Goal: Transaction & Acquisition: Purchase product/service

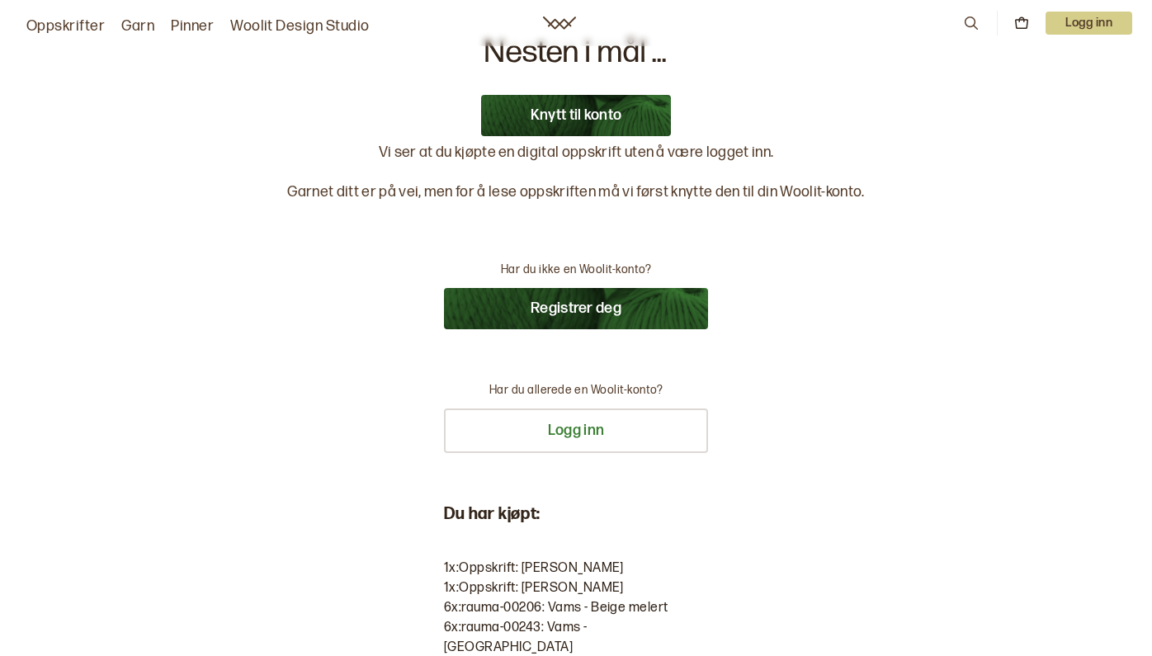
scroll to position [6, 0]
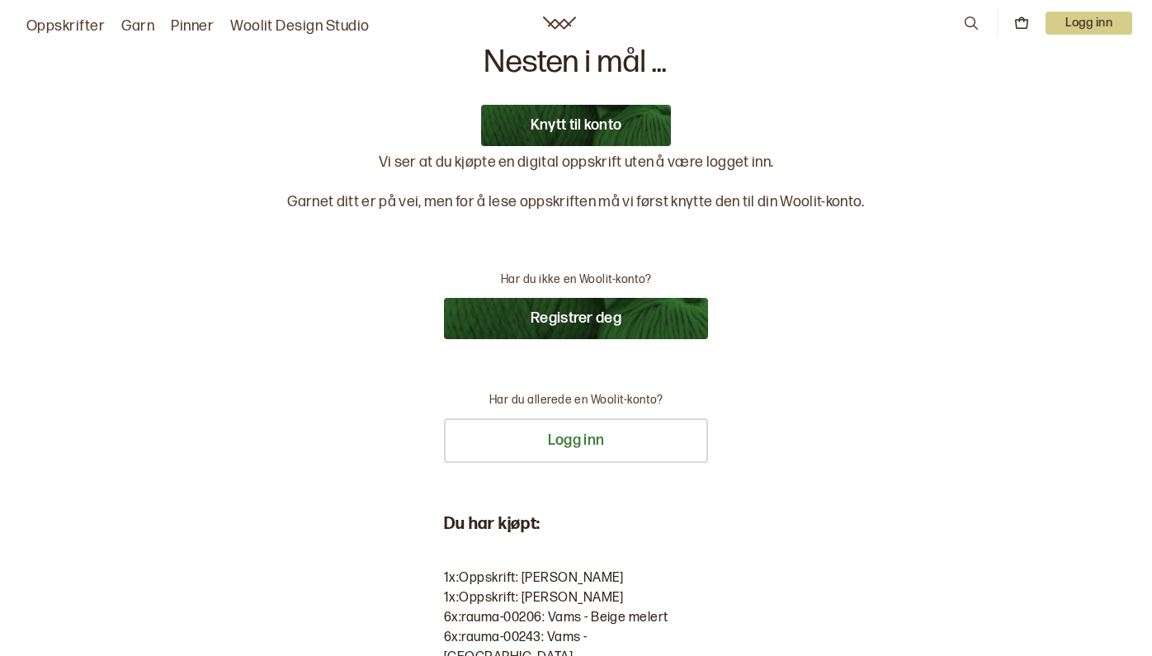
click at [568, 123] on button "Knytt til konto" at bounding box center [576, 125] width 191 height 41
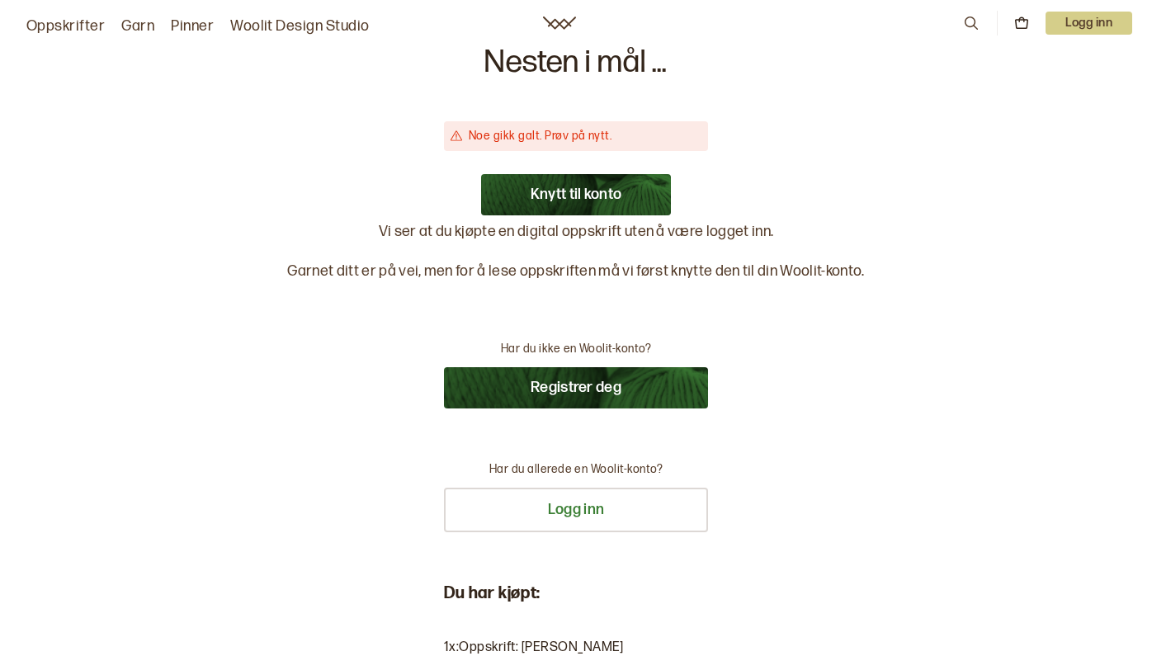
click at [583, 382] on button "Registrer deg" at bounding box center [576, 387] width 264 height 41
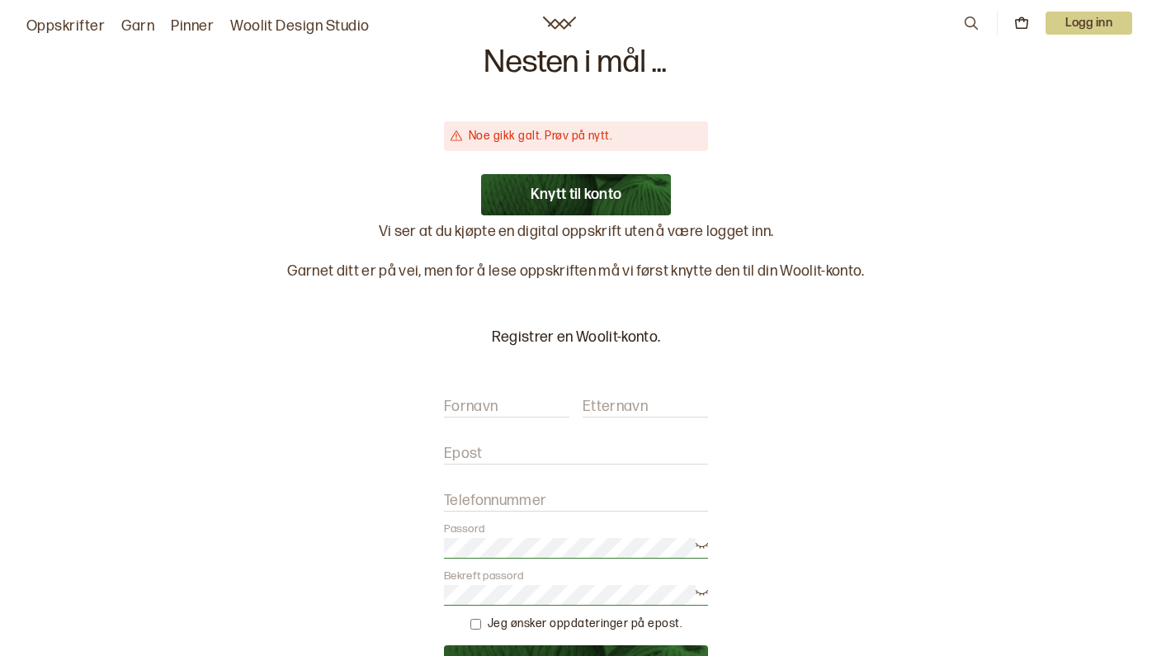
scroll to position [0, 0]
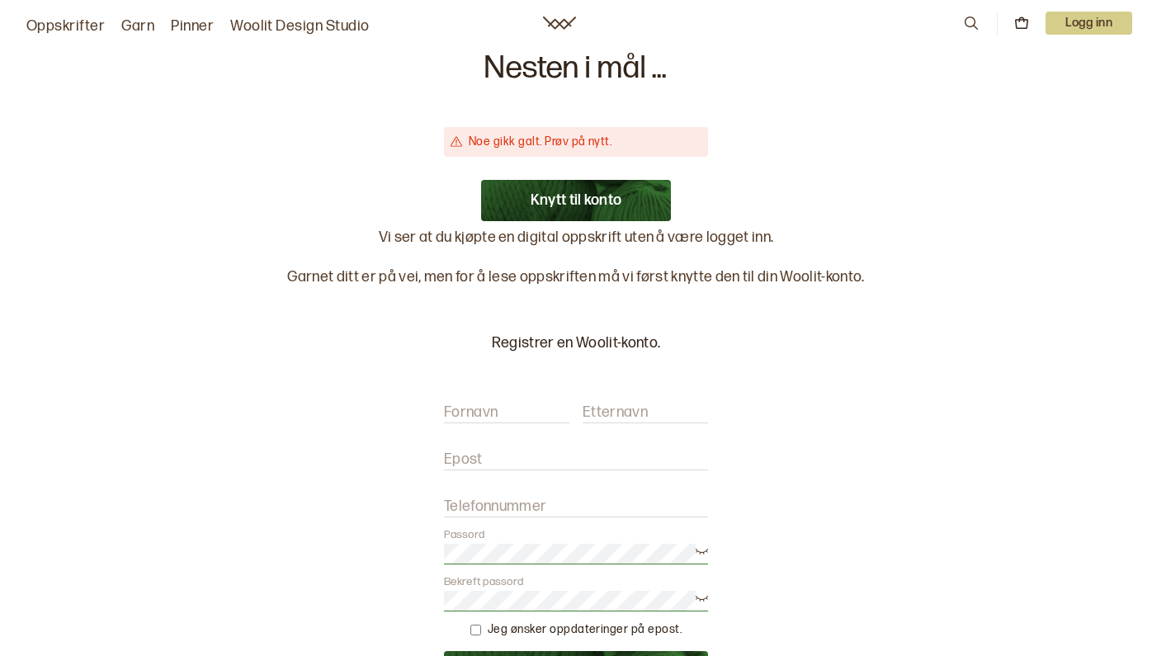
click at [486, 414] on label "Fornavn" at bounding box center [471, 413] width 54 height 20
click at [486, 414] on input "Fornavn" at bounding box center [506, 413] width 125 height 21
type input "sidsel"
click at [645, 408] on label "Etternavn" at bounding box center [614, 413] width 65 height 20
click at [645, 408] on input "Etternavn" at bounding box center [644, 413] width 125 height 21
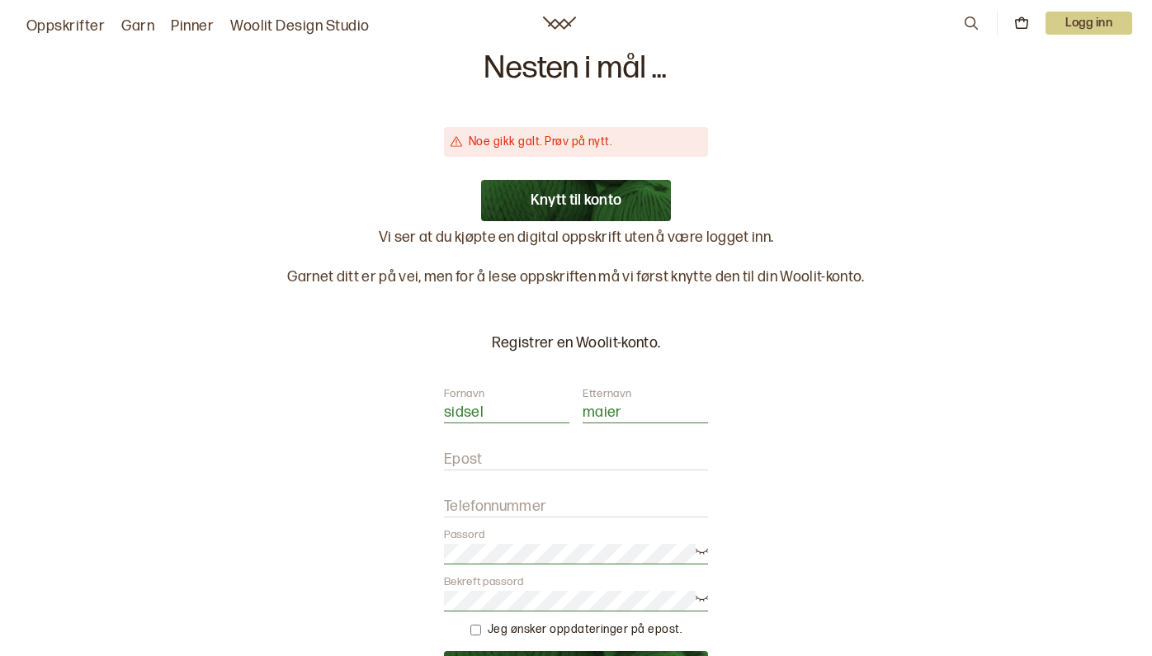
type input "maier"
type input "sidsel.maier@gmail.com"
click at [502, 504] on label "Telefonnummer" at bounding box center [495, 507] width 102 height 20
click at [502, 504] on input "Telefonnummer" at bounding box center [576, 507] width 264 height 21
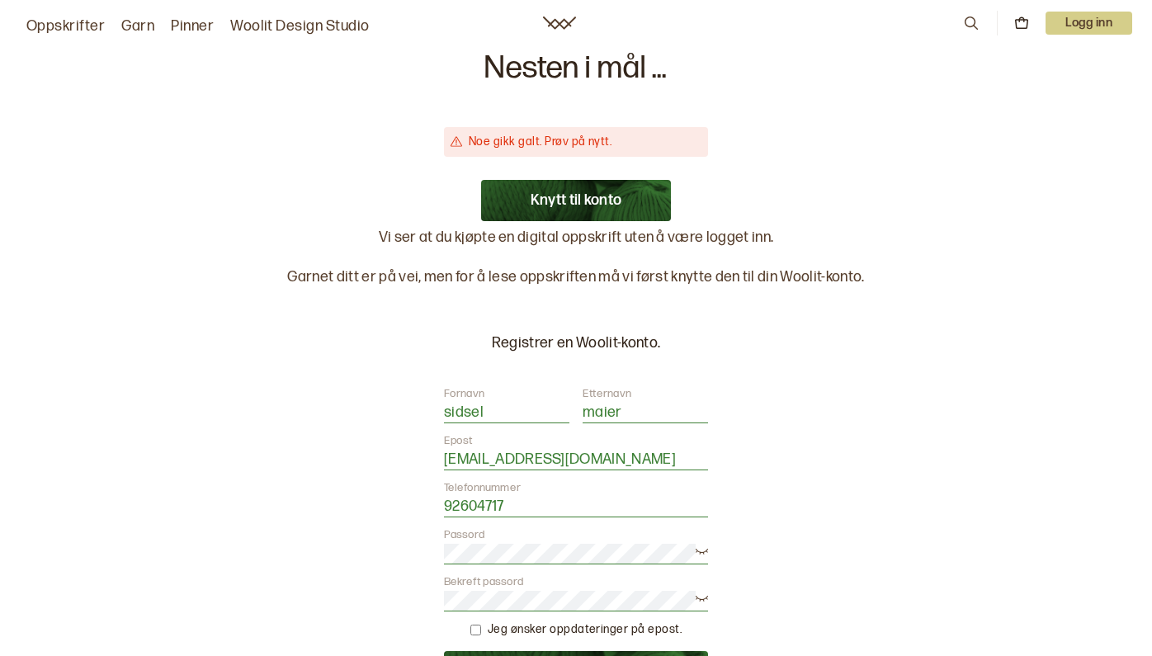
type input "92604717"
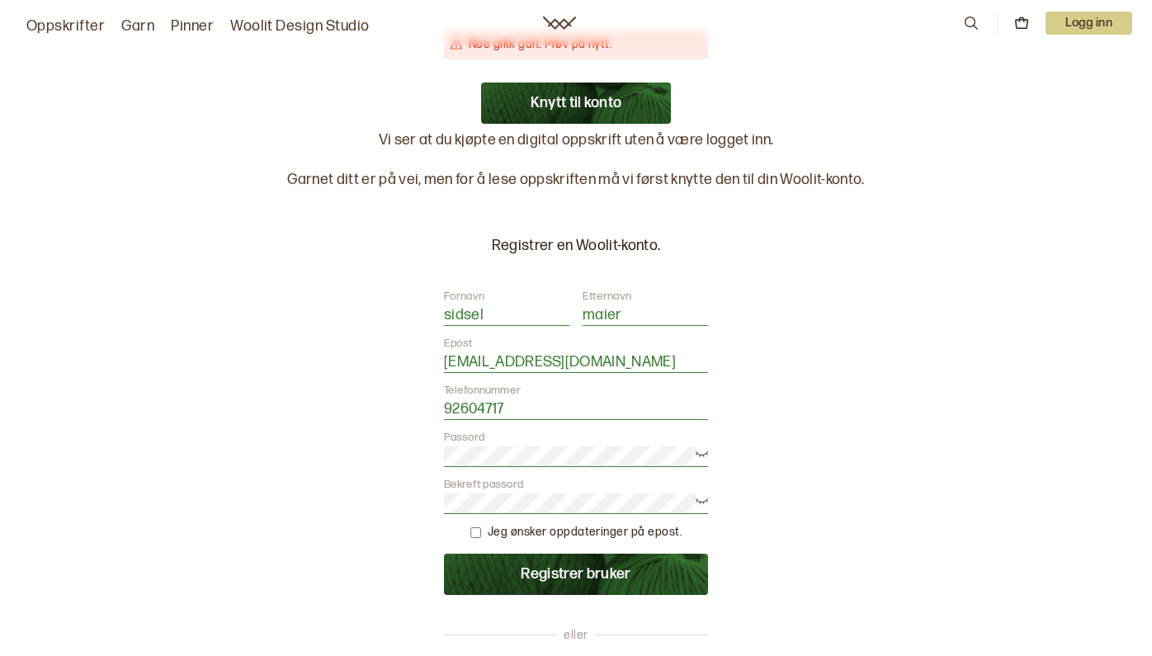
scroll to position [98, 0]
click at [601, 573] on button "Registrer bruker" at bounding box center [576, 573] width 264 height 41
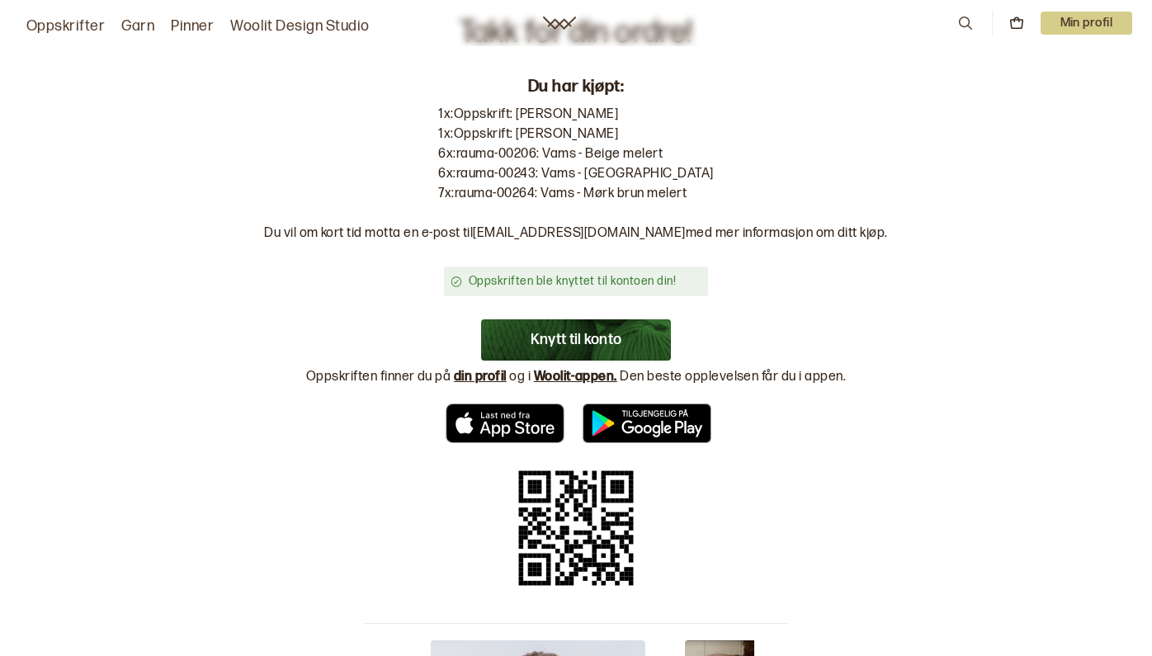
scroll to position [32, 0]
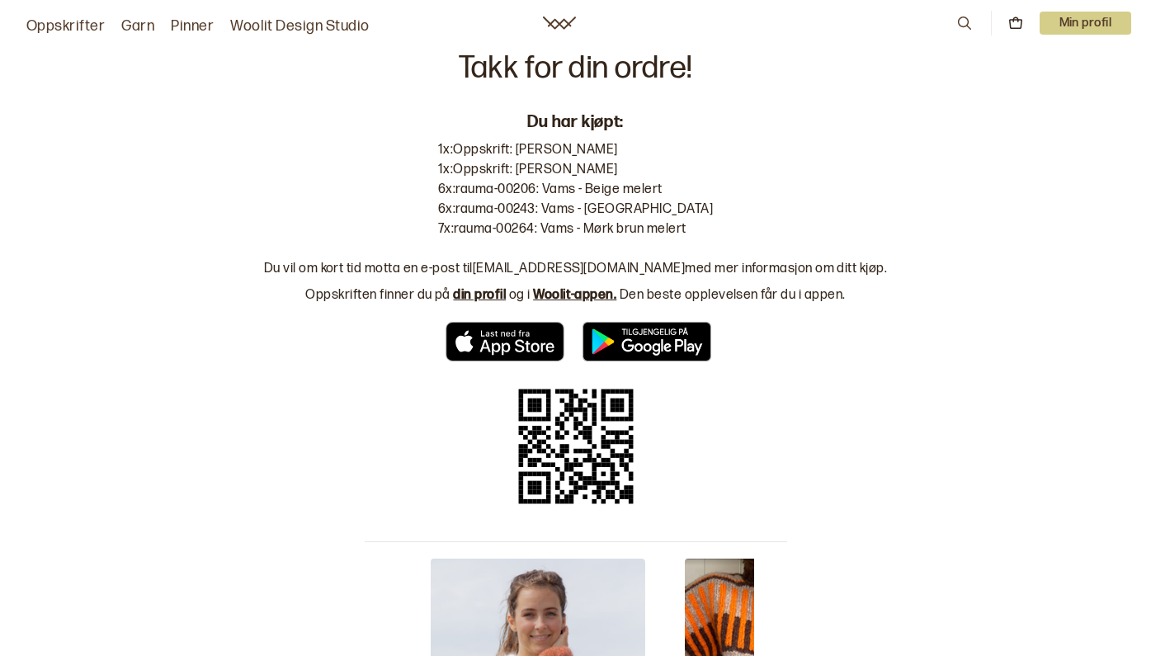
click at [472, 293] on link "din profil" at bounding box center [479, 295] width 53 height 16
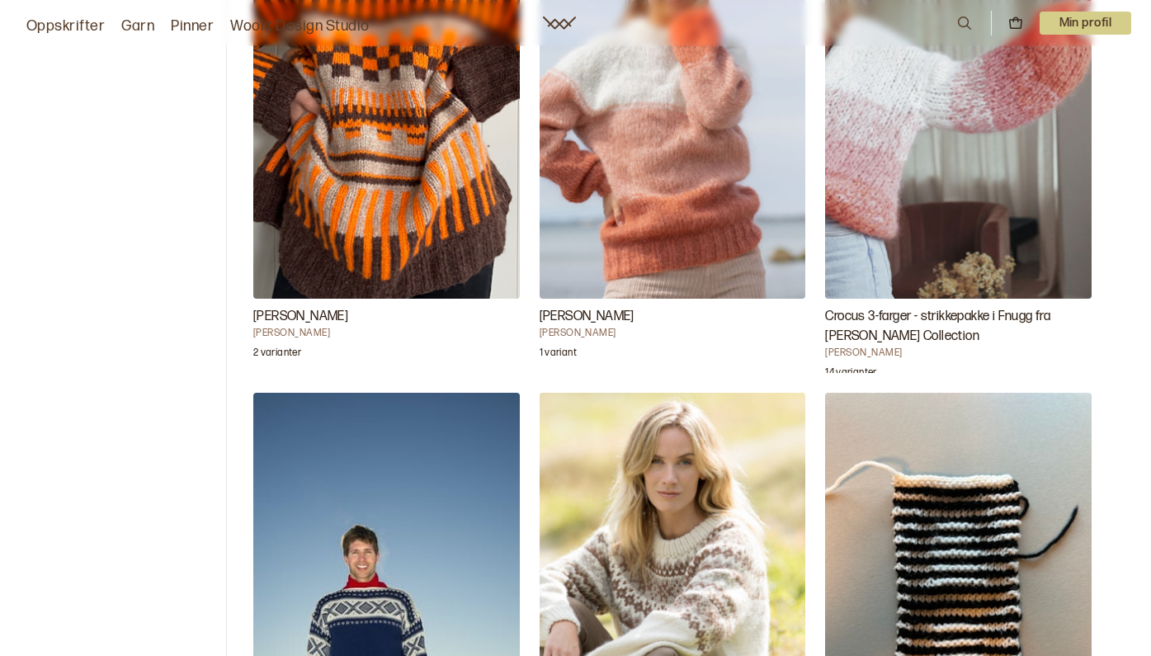
scroll to position [204, 0]
click at [388, 173] on img "Simone Sweater" at bounding box center [386, 98] width 266 height 399
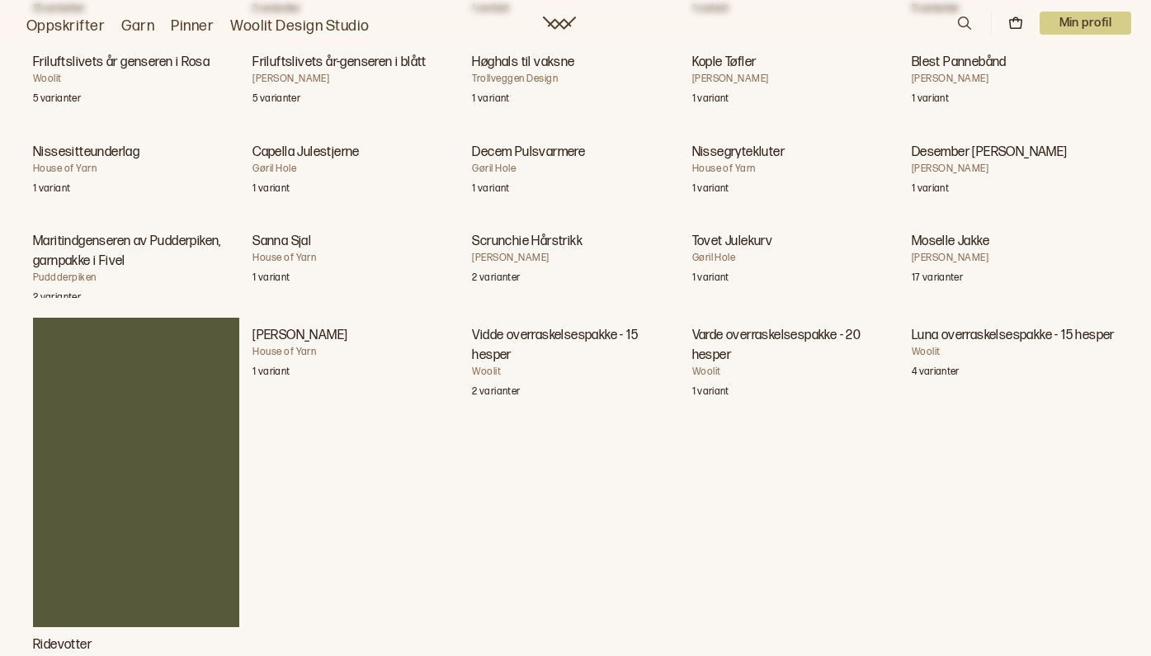
scroll to position [13071, 0]
